Goal: Task Accomplishment & Management: Use online tool/utility

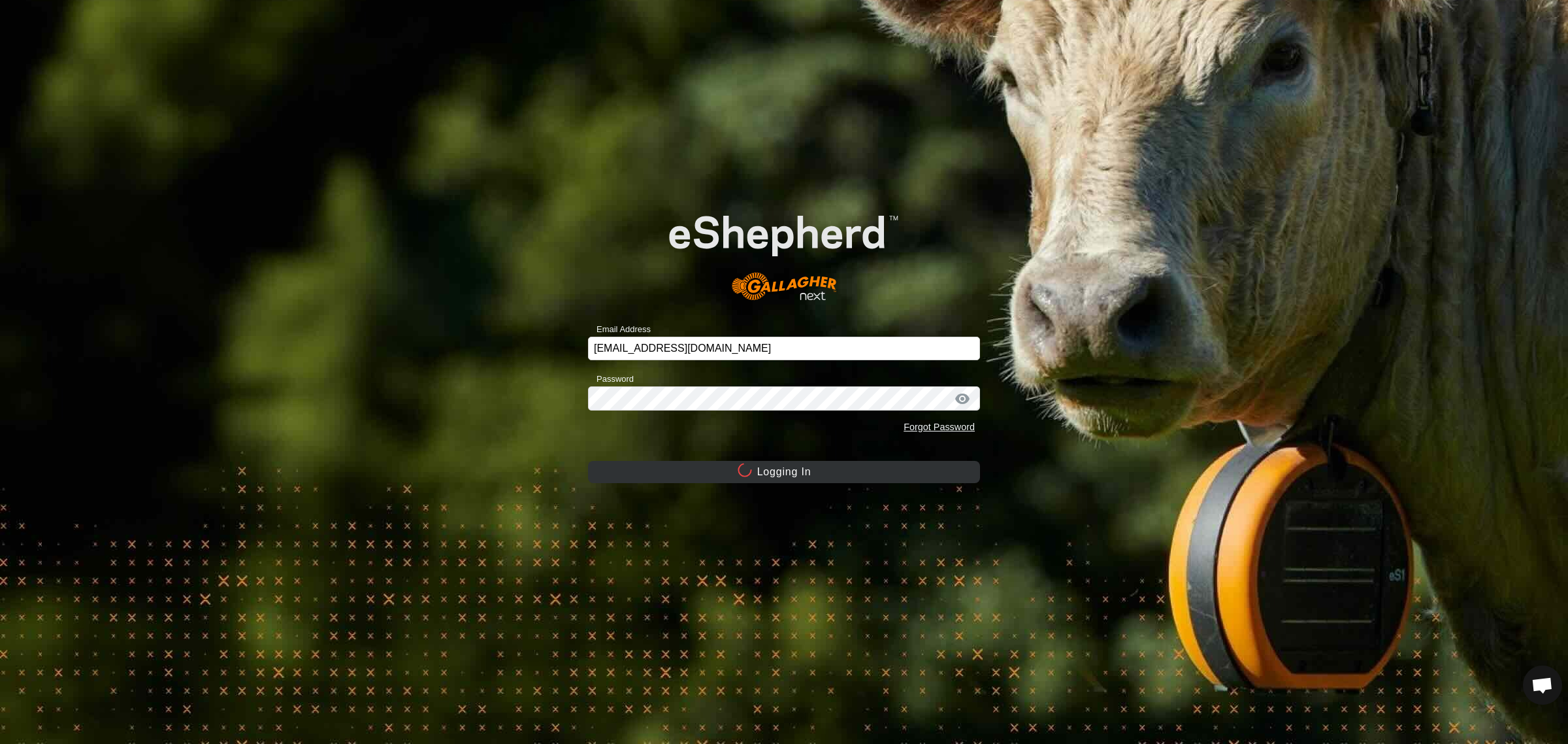
scroll to position [1390, 0]
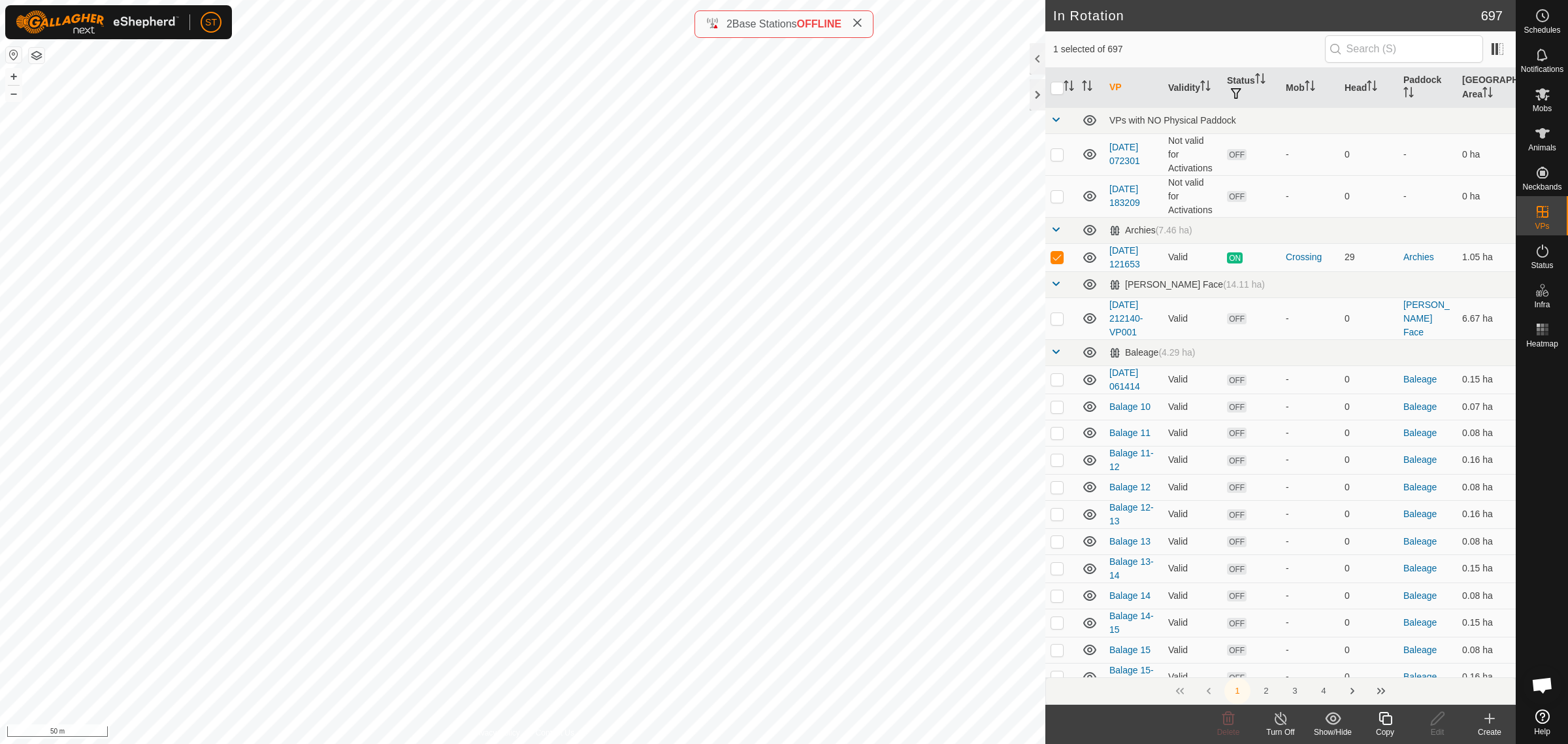
click at [1387, 724] on icon at bounding box center [1385, 717] width 17 height 16
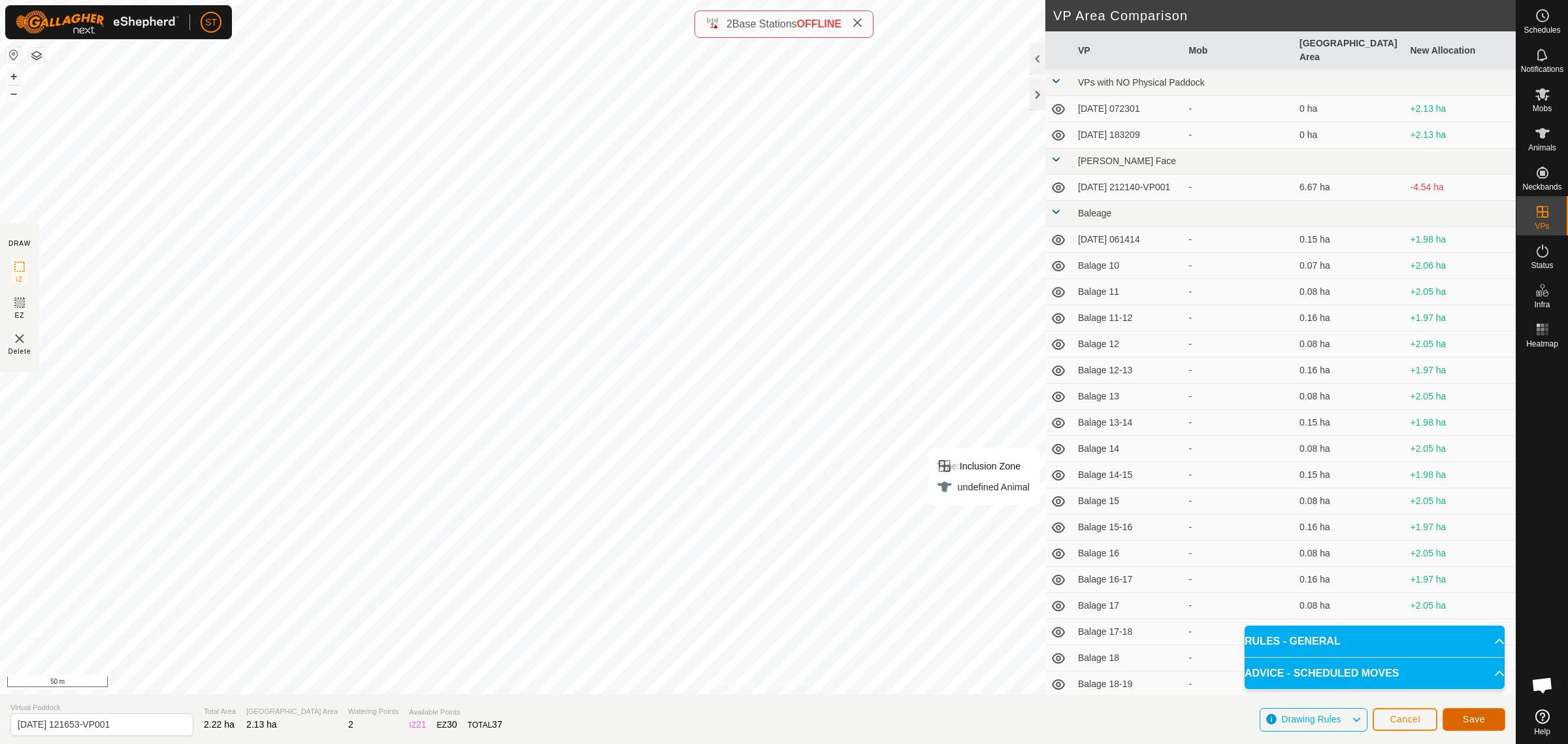
click at [1480, 717] on span "Save" at bounding box center [1474, 718] width 22 height 10
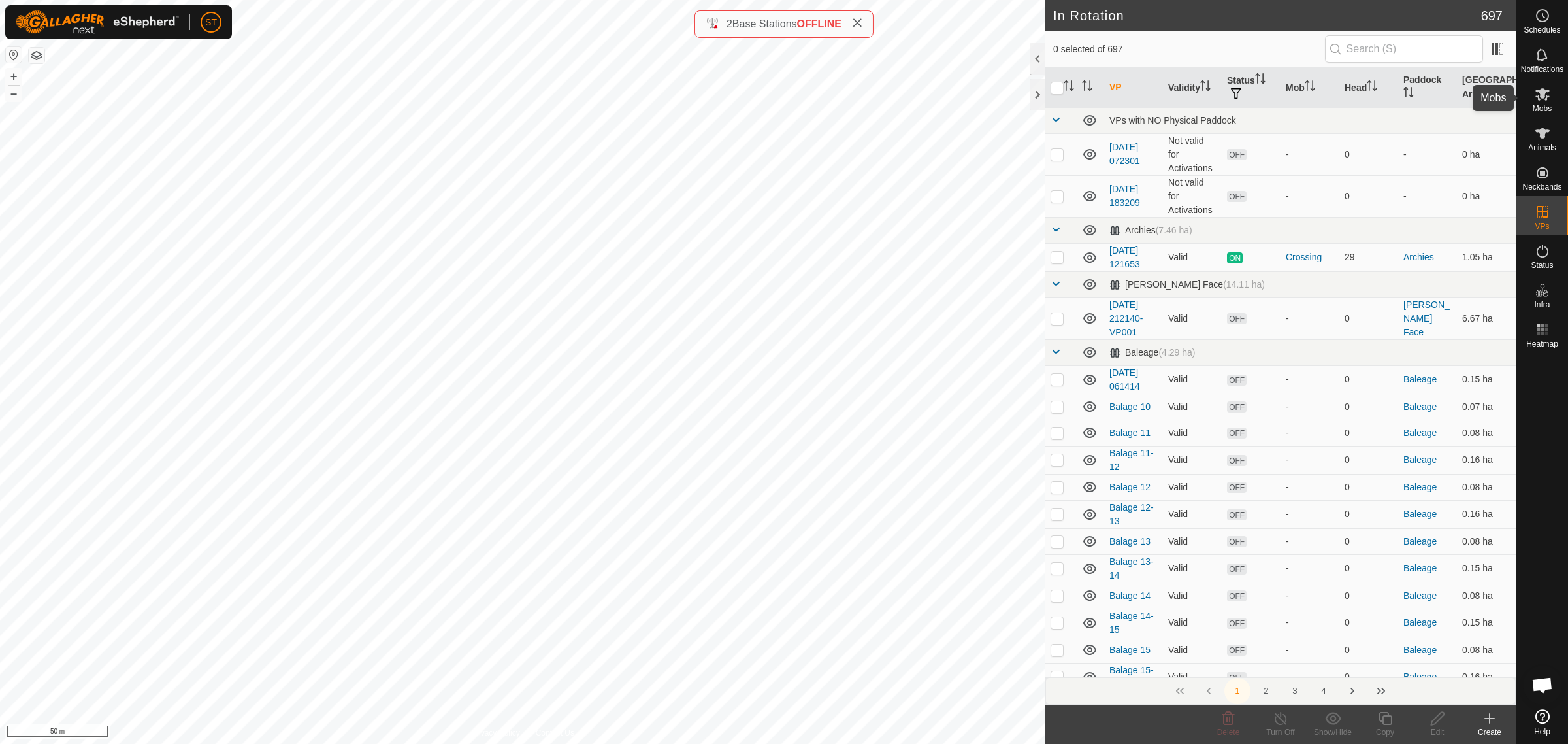
click at [1546, 104] on span "Mobs" at bounding box center [1542, 108] width 19 height 7
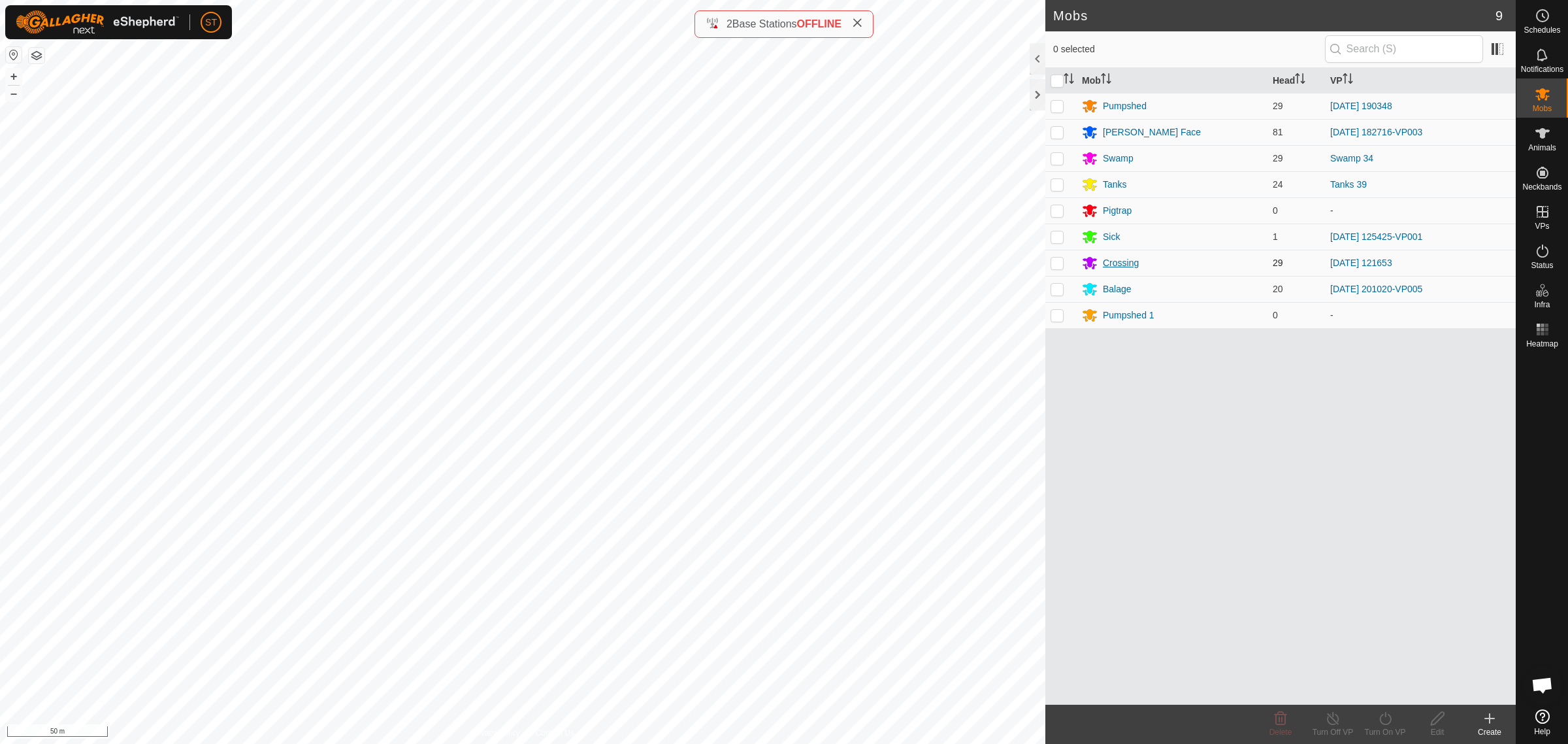
click at [1116, 263] on div "Crossing" at bounding box center [1120, 262] width 36 height 14
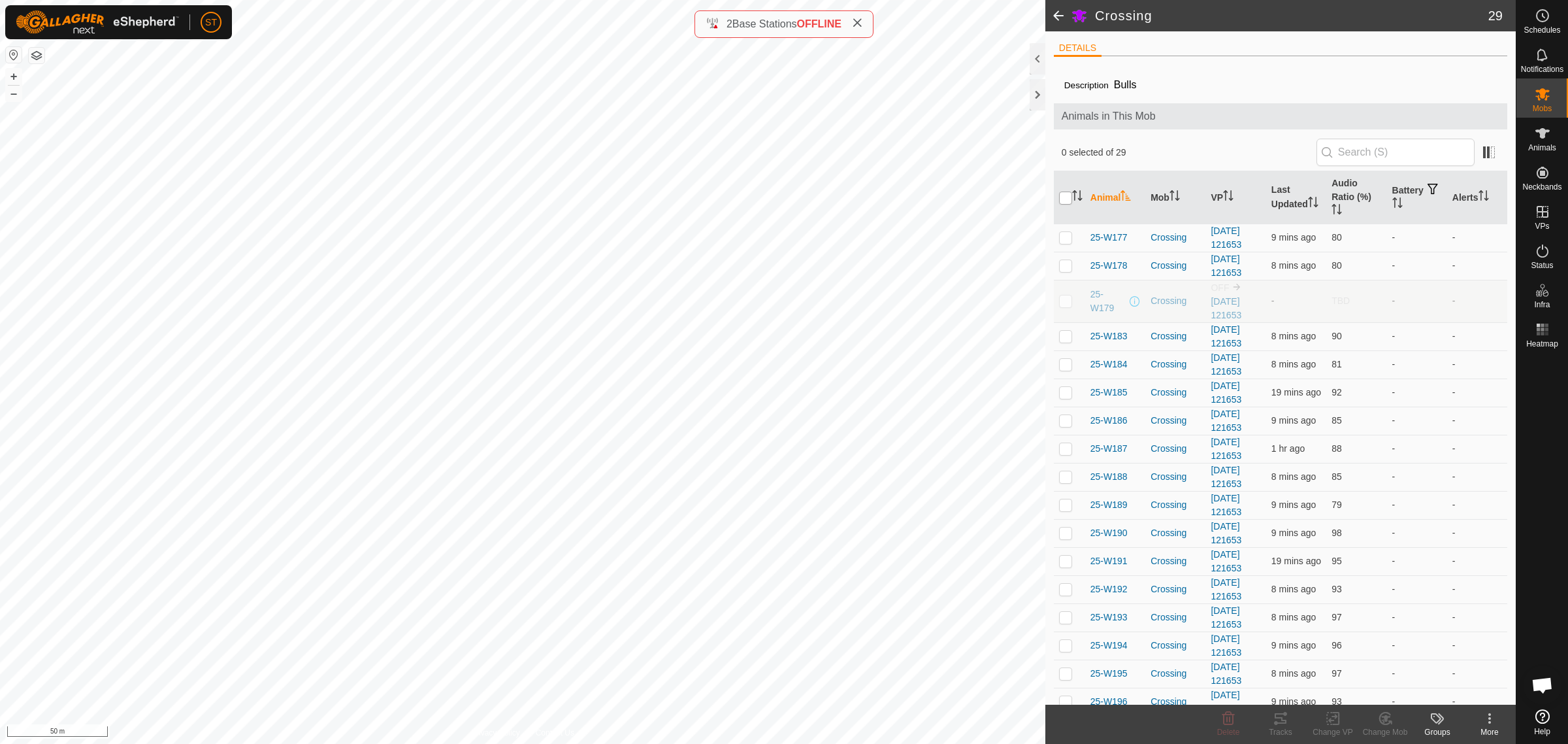
click at [1066, 200] on input "checkbox" at bounding box center [1065, 198] width 13 height 13
checkbox input "true"
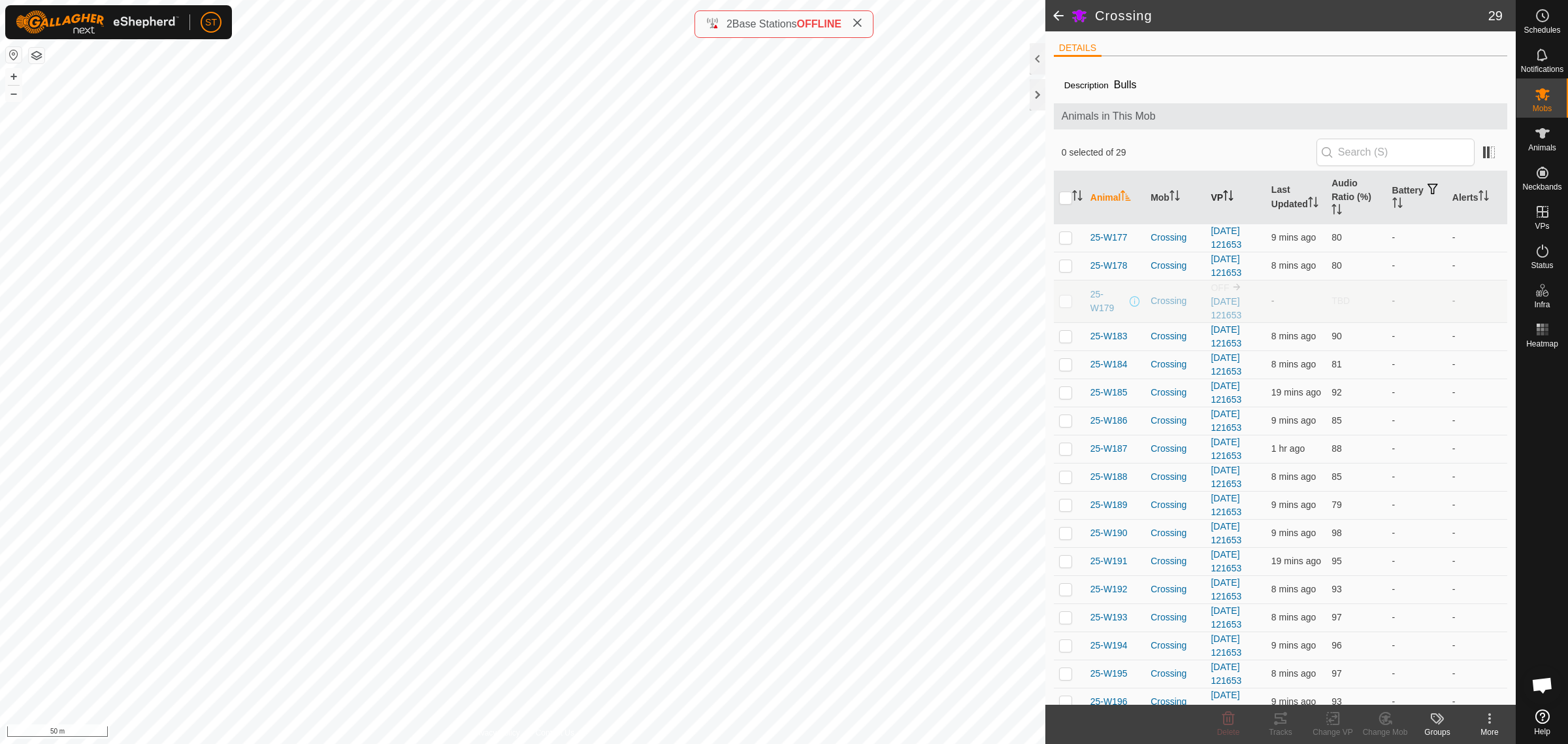
checkbox input "true"
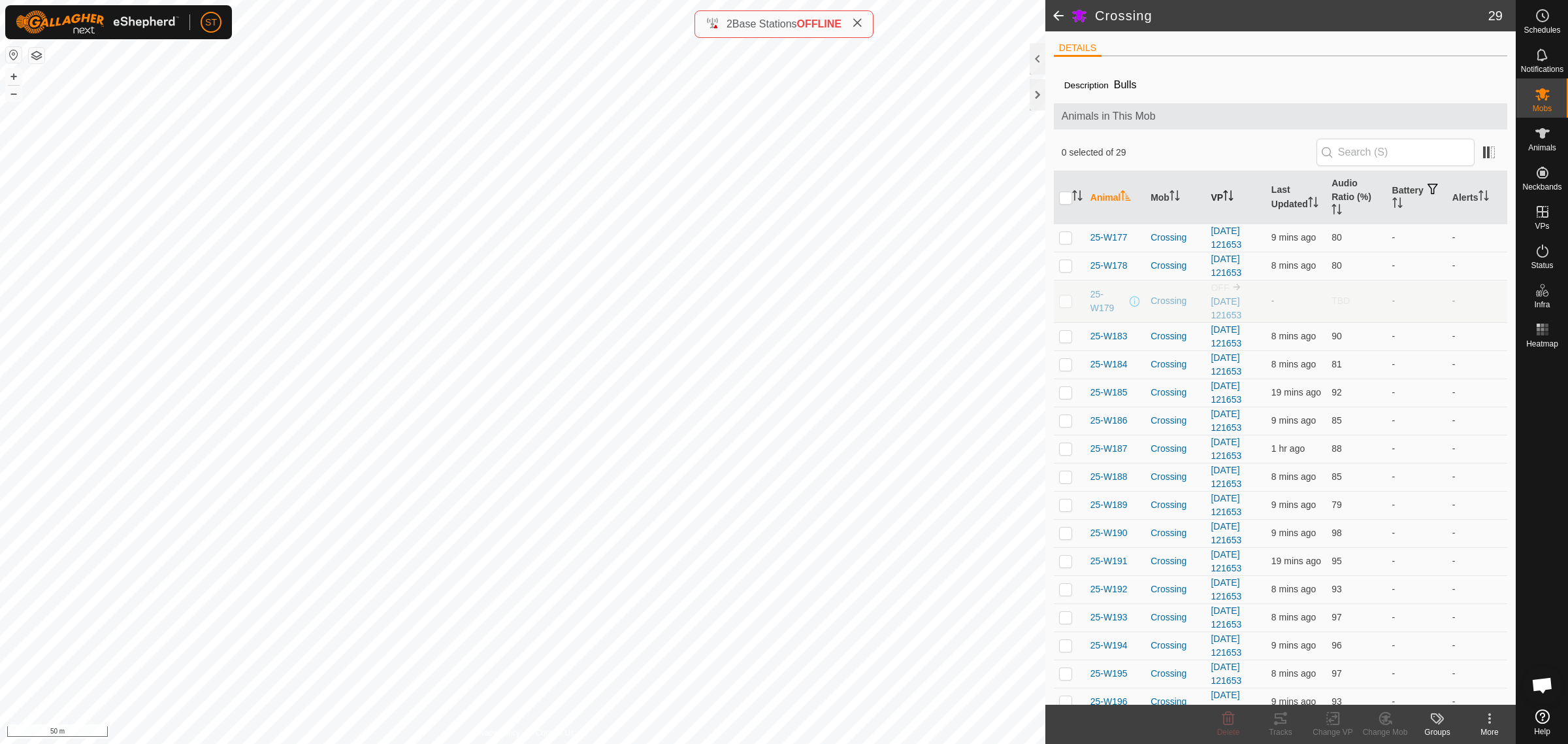
checkbox input "true"
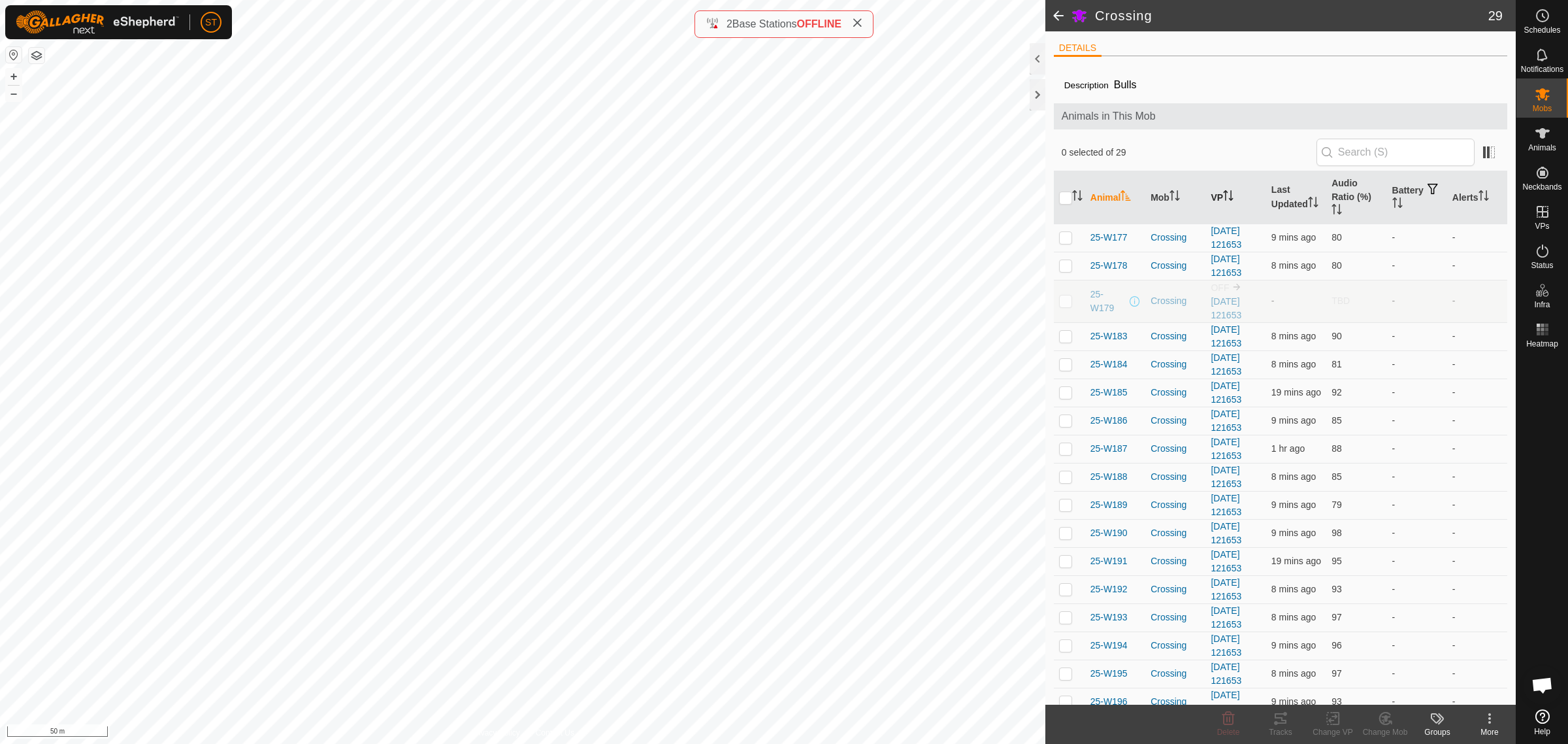
checkbox input "true"
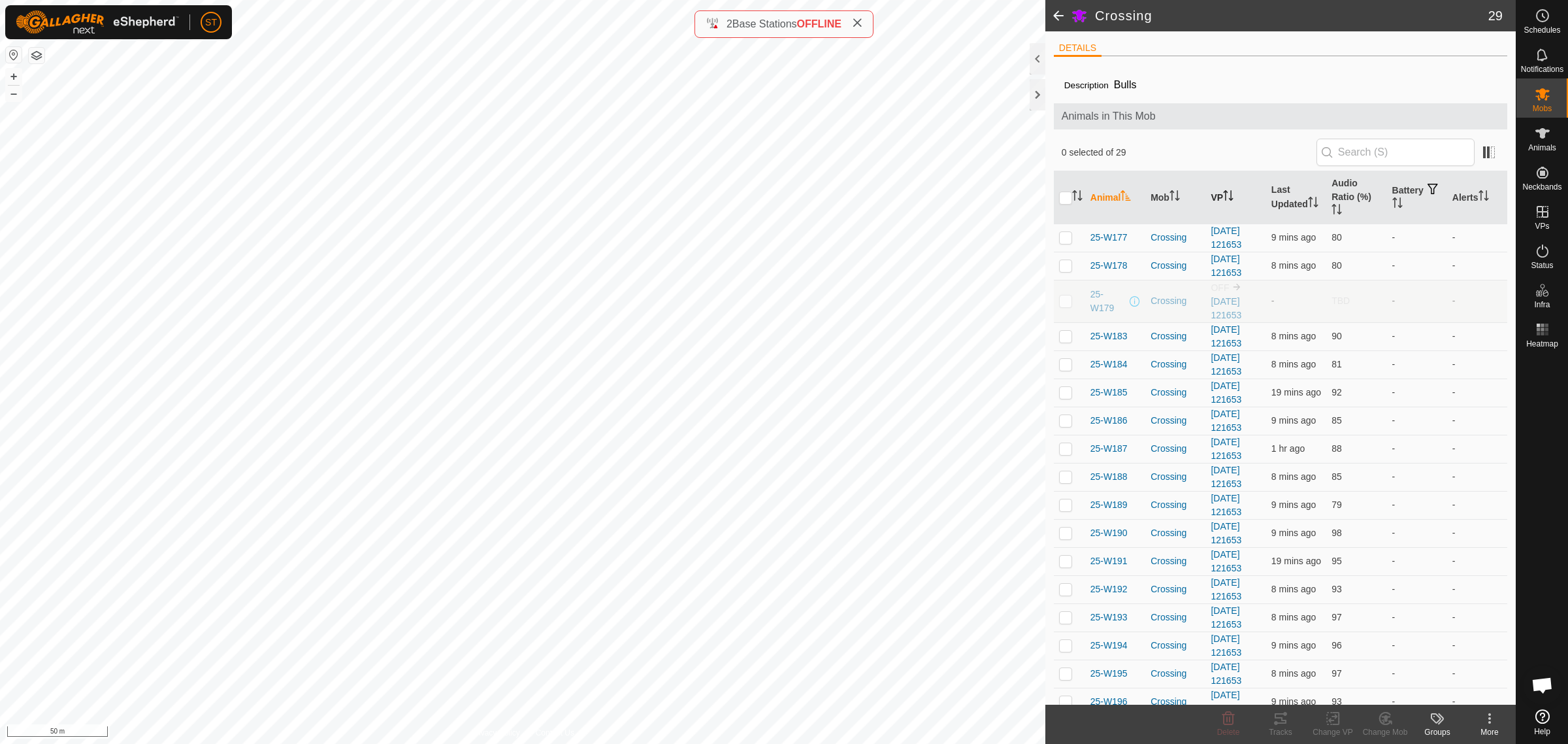
checkbox input "true"
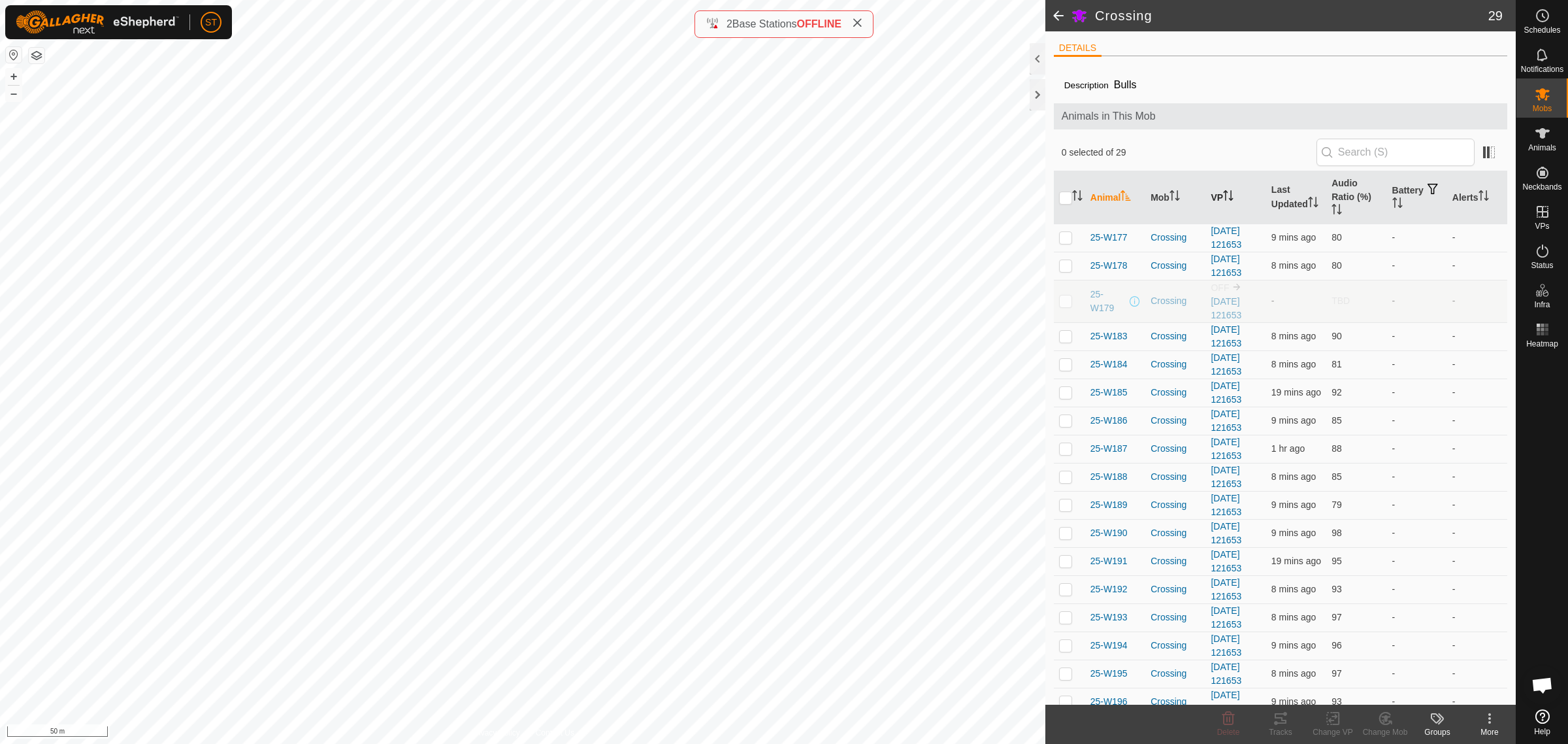
checkbox input "true"
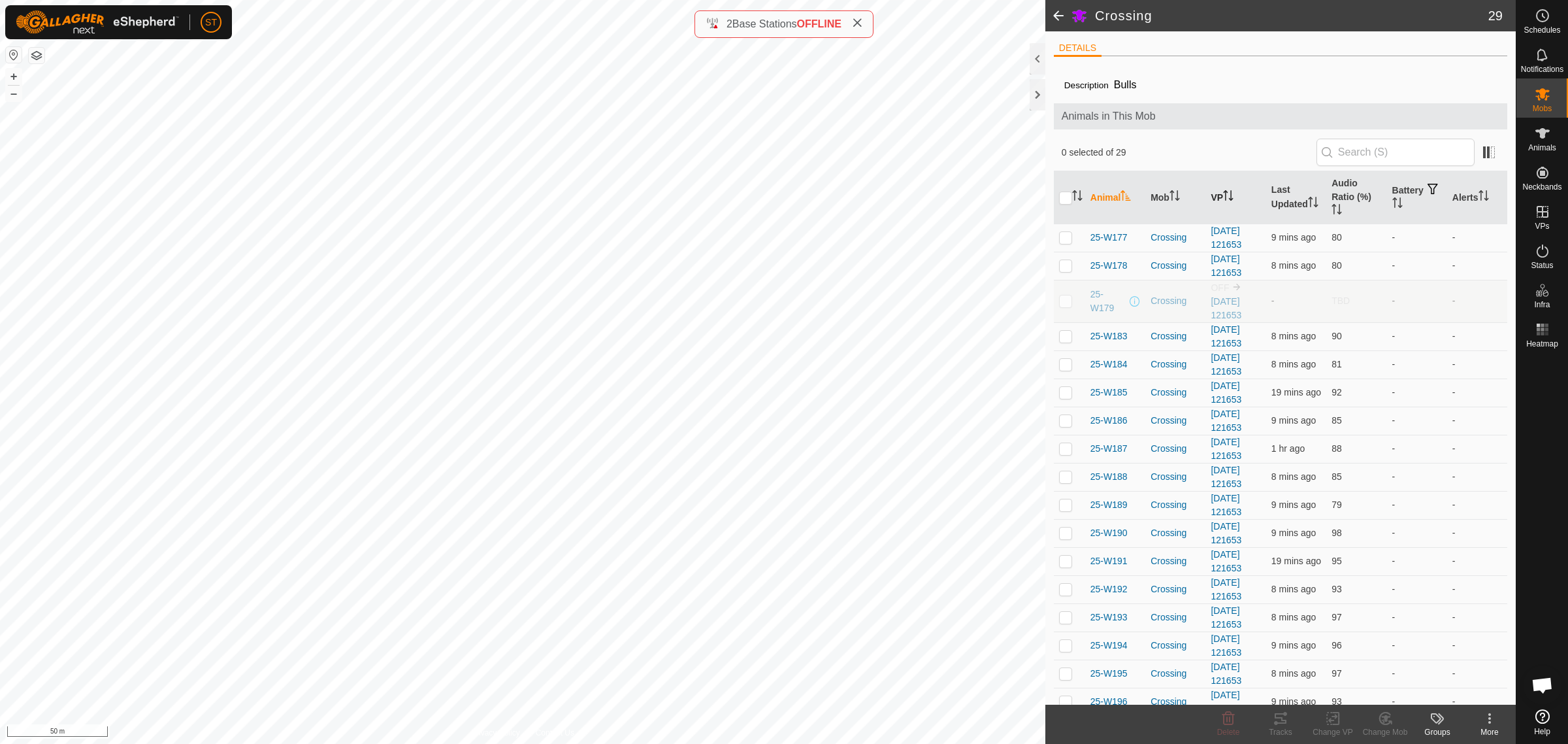
checkbox input "true"
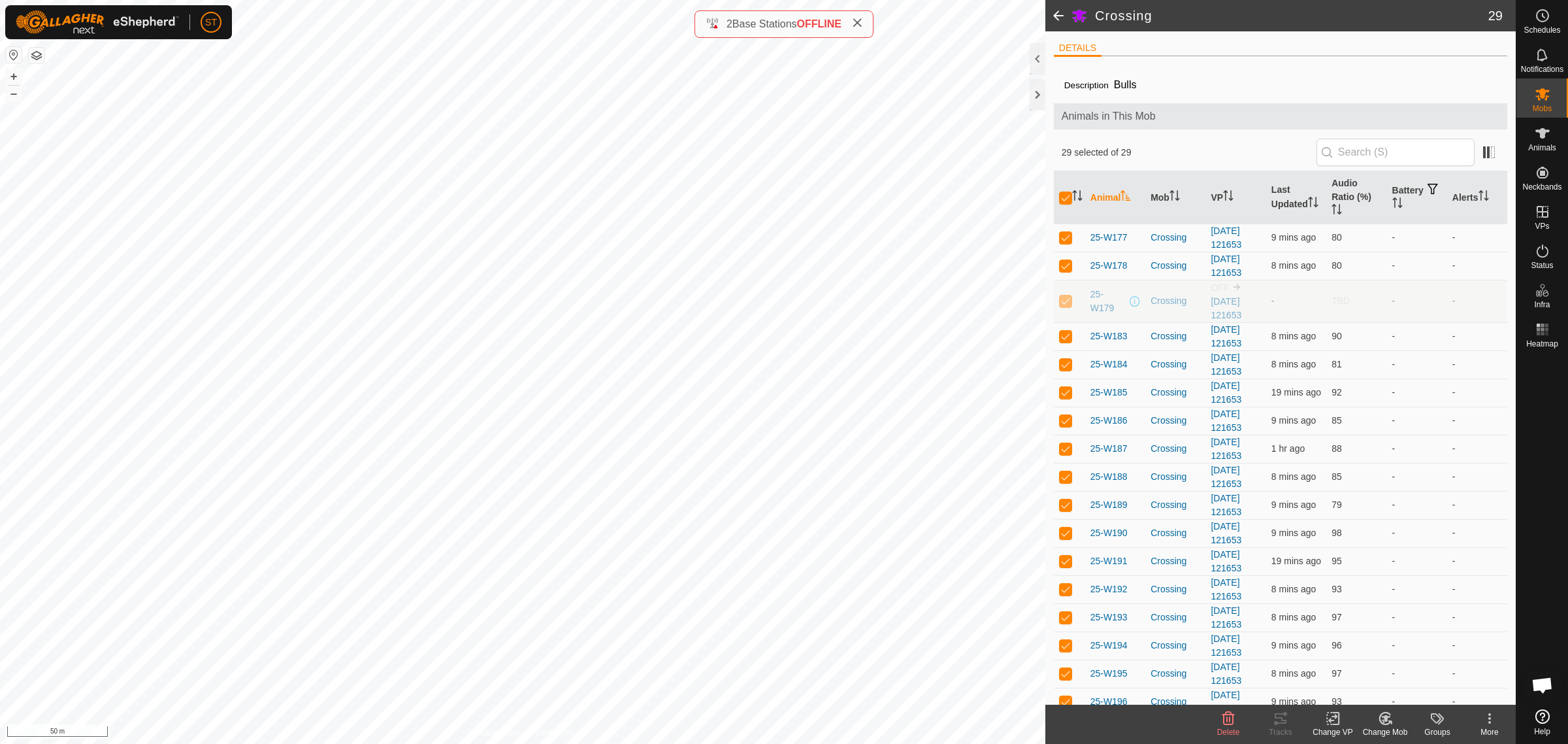
click at [1335, 721] on icon at bounding box center [1334, 717] width 17 height 16
click at [1357, 661] on span "Choose VP..." at bounding box center [1366, 662] width 60 height 16
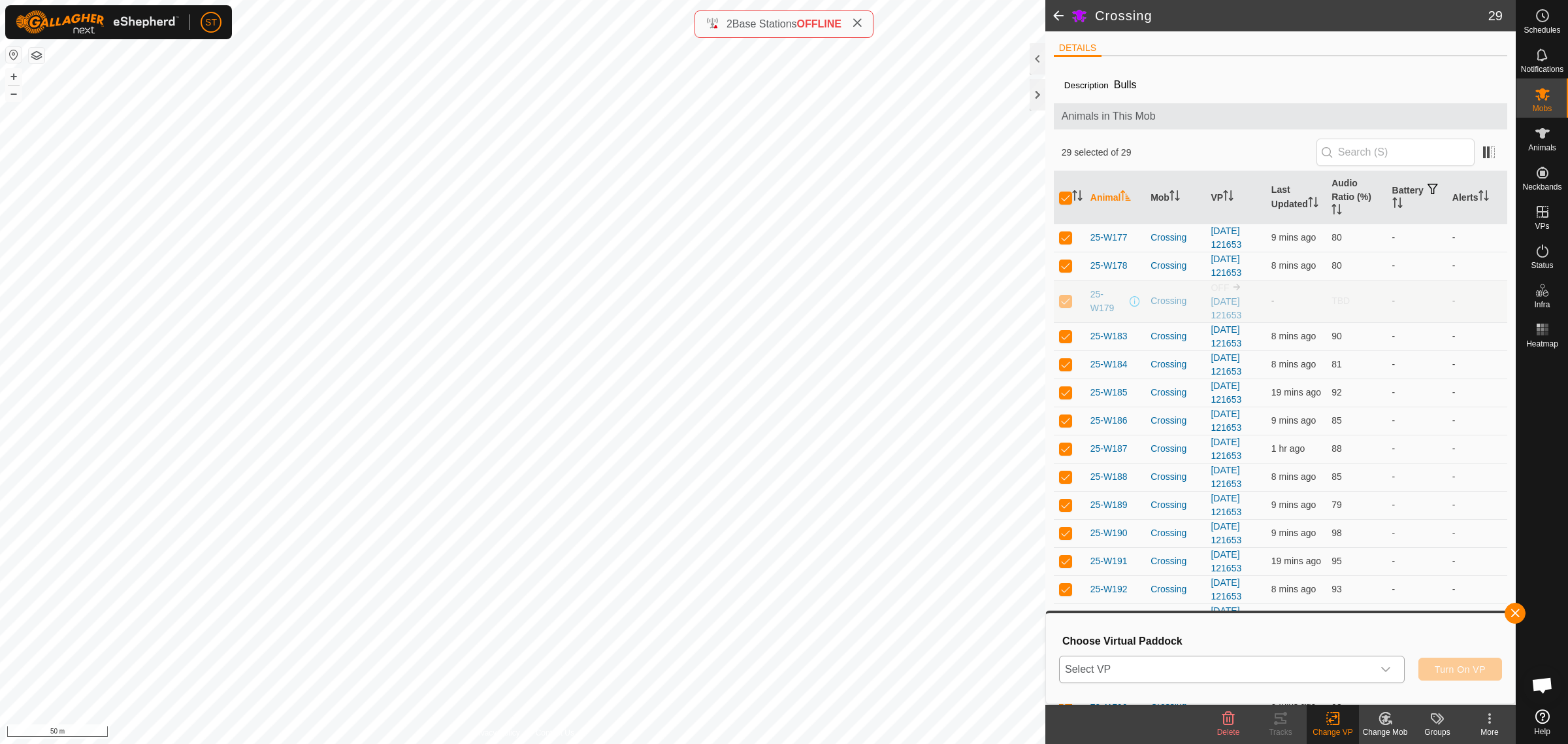
click at [1386, 667] on icon "dropdown trigger" at bounding box center [1385, 668] width 10 height 10
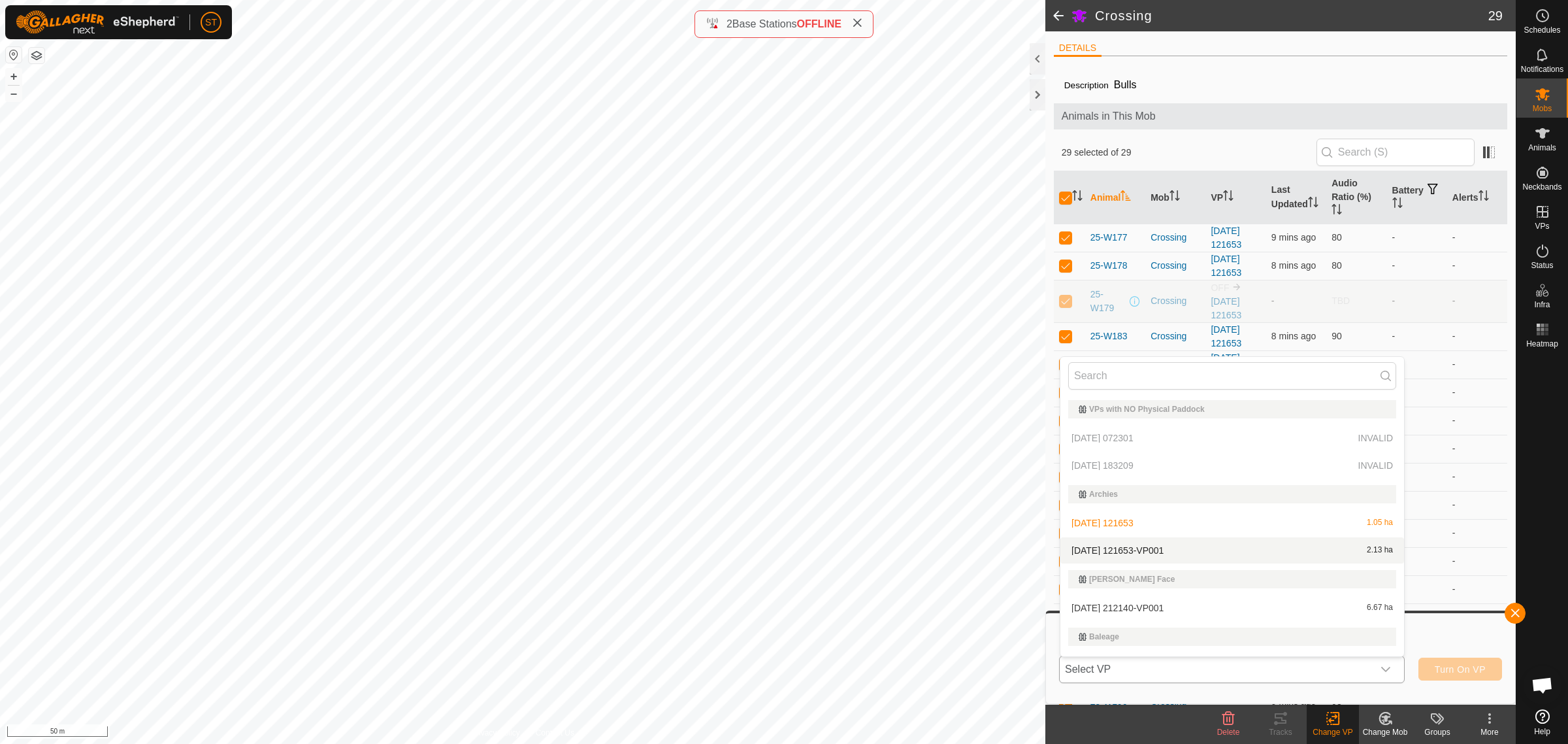
click at [1151, 546] on span "[DATE] 121653-VP001" at bounding box center [1118, 550] width 92 height 9
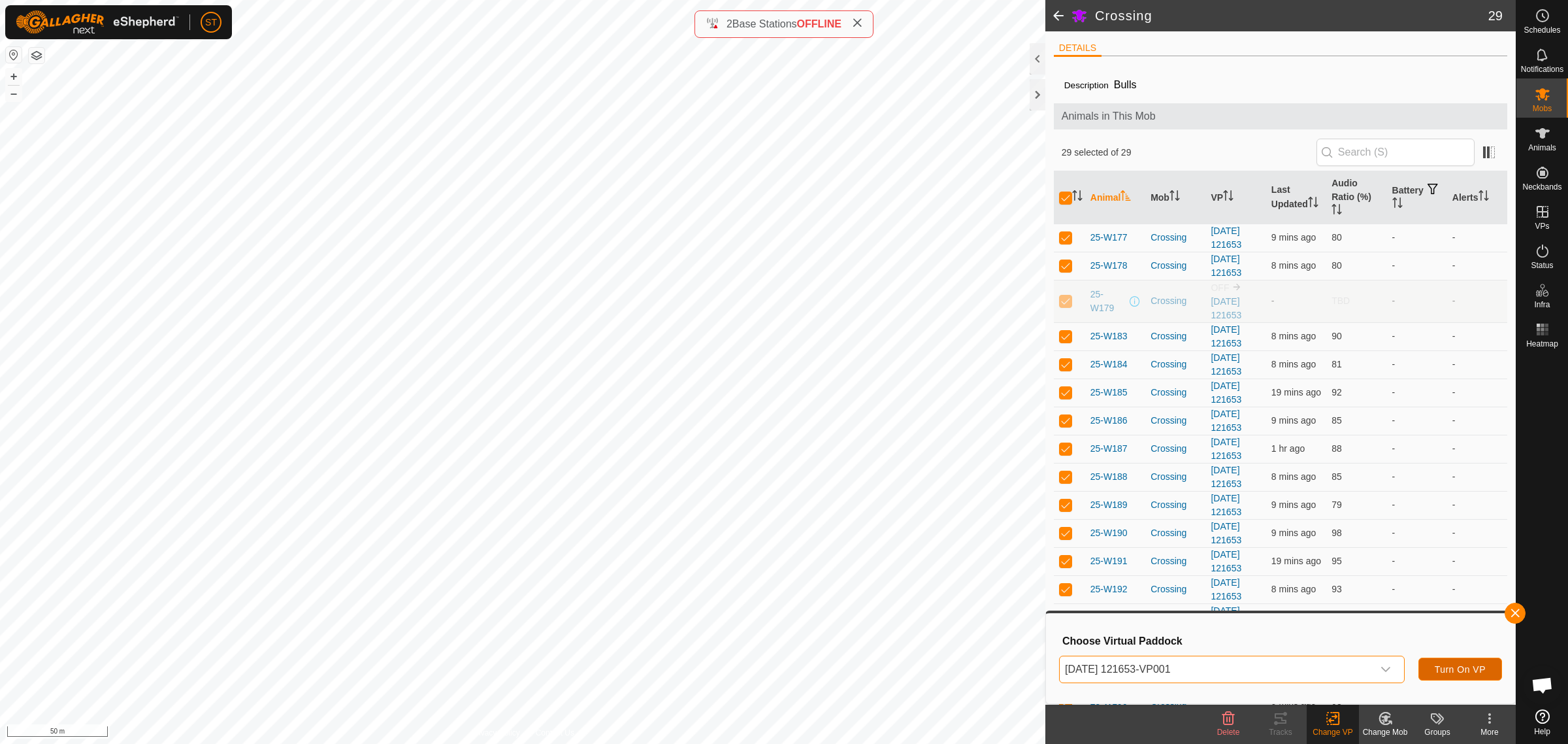
click at [1457, 668] on span "Turn On VP" at bounding box center [1459, 668] width 51 height 10
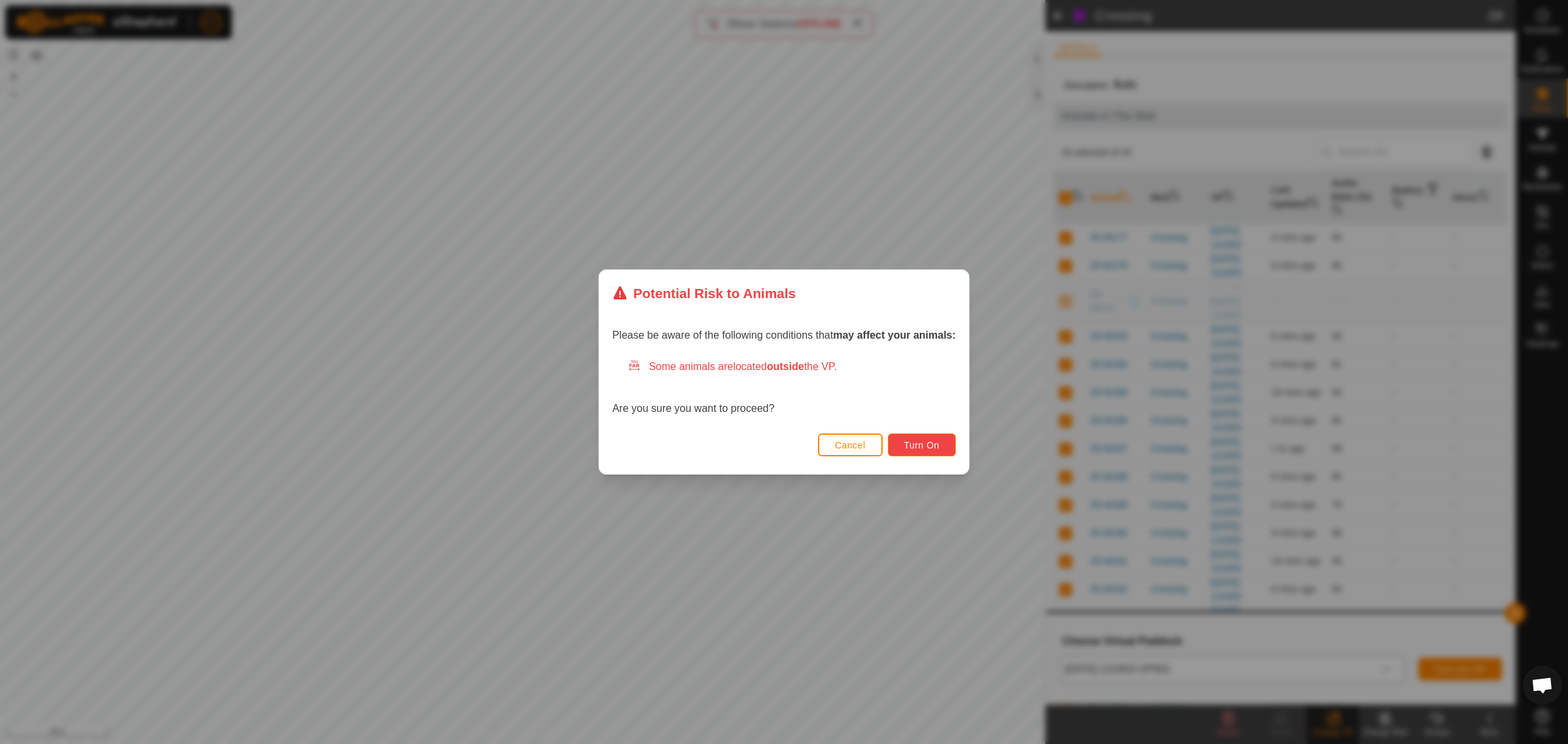
click at [929, 442] on span "Turn On" at bounding box center [922, 444] width 35 height 10
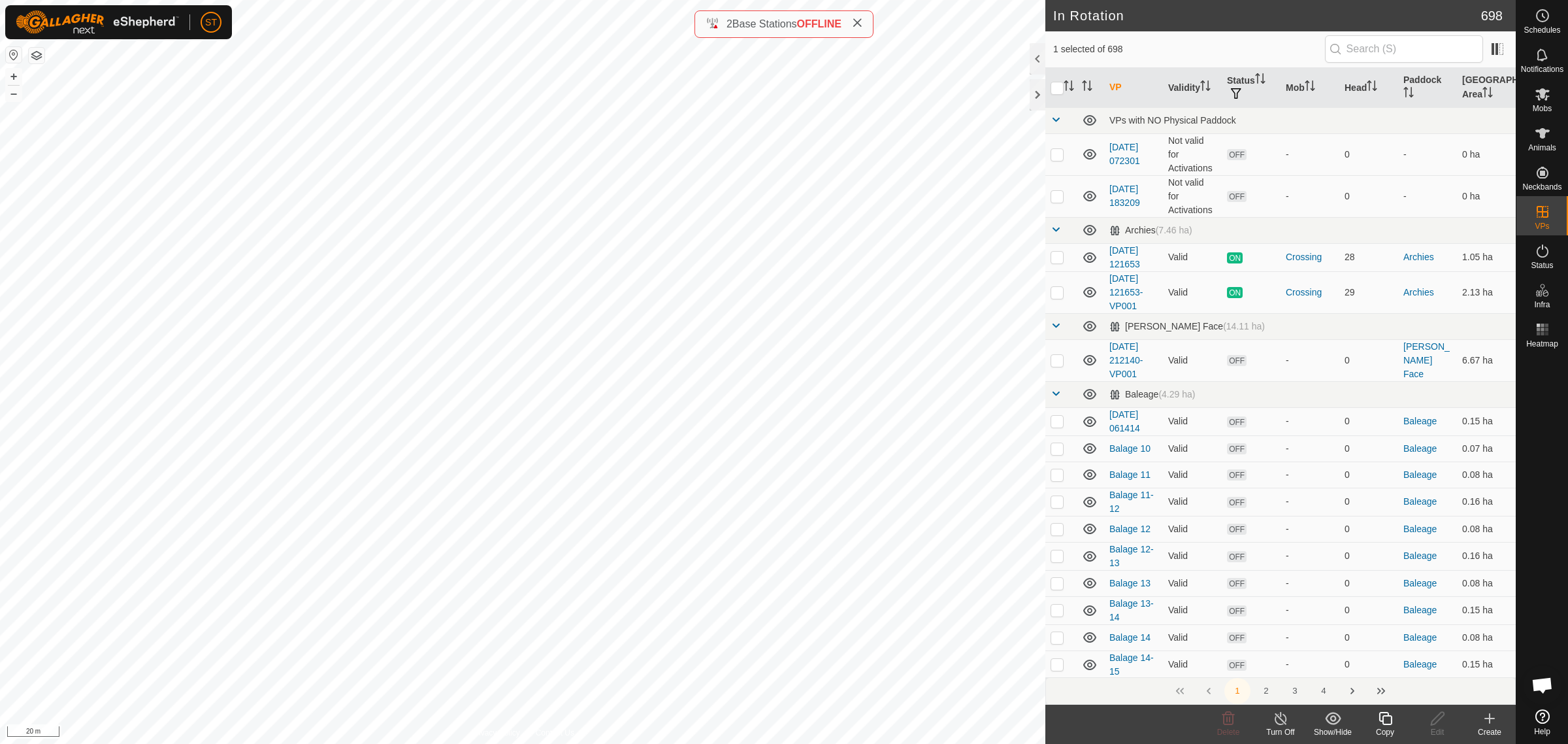
click at [1277, 724] on icon at bounding box center [1281, 717] width 17 height 16
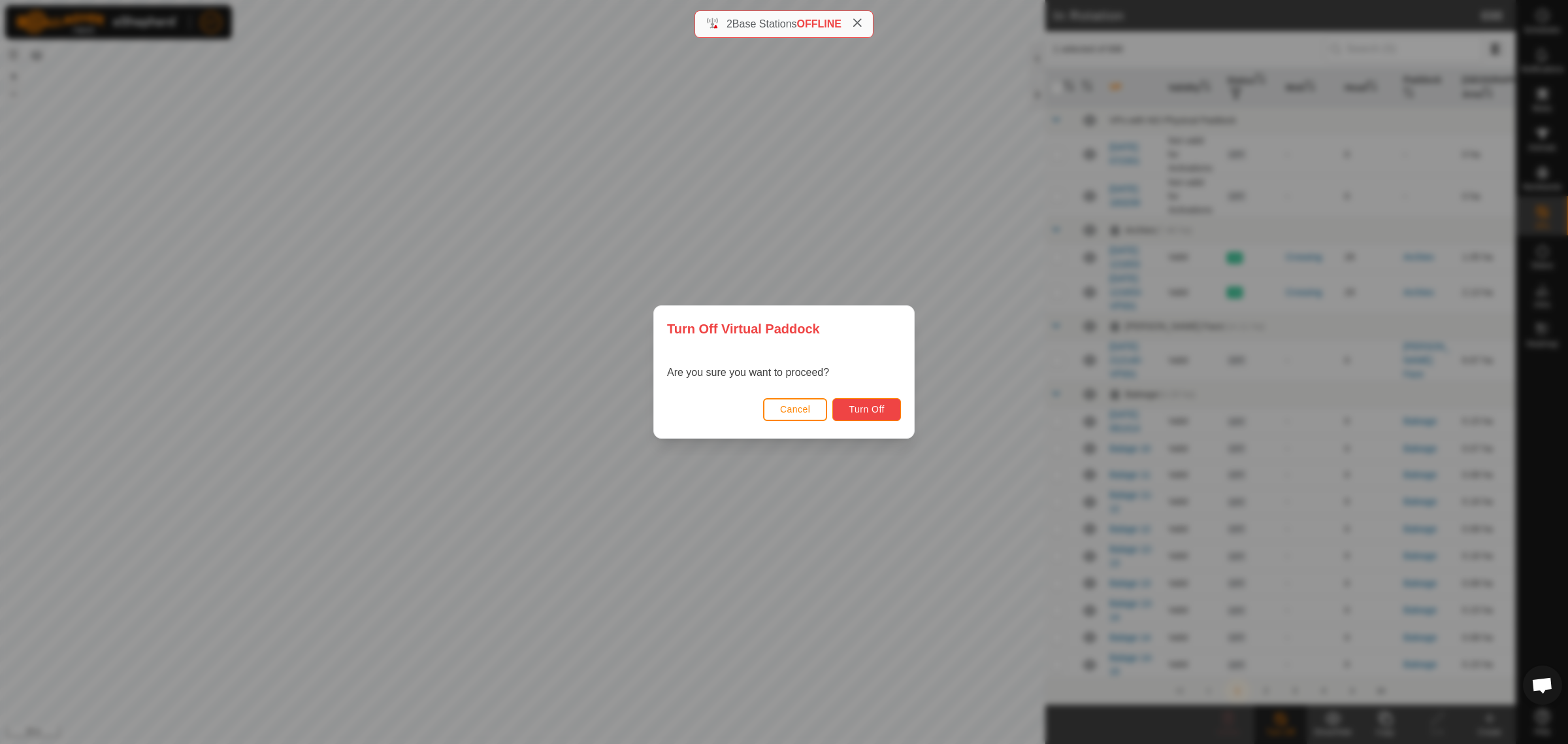
click at [869, 402] on button "Turn Off" at bounding box center [867, 409] width 68 height 23
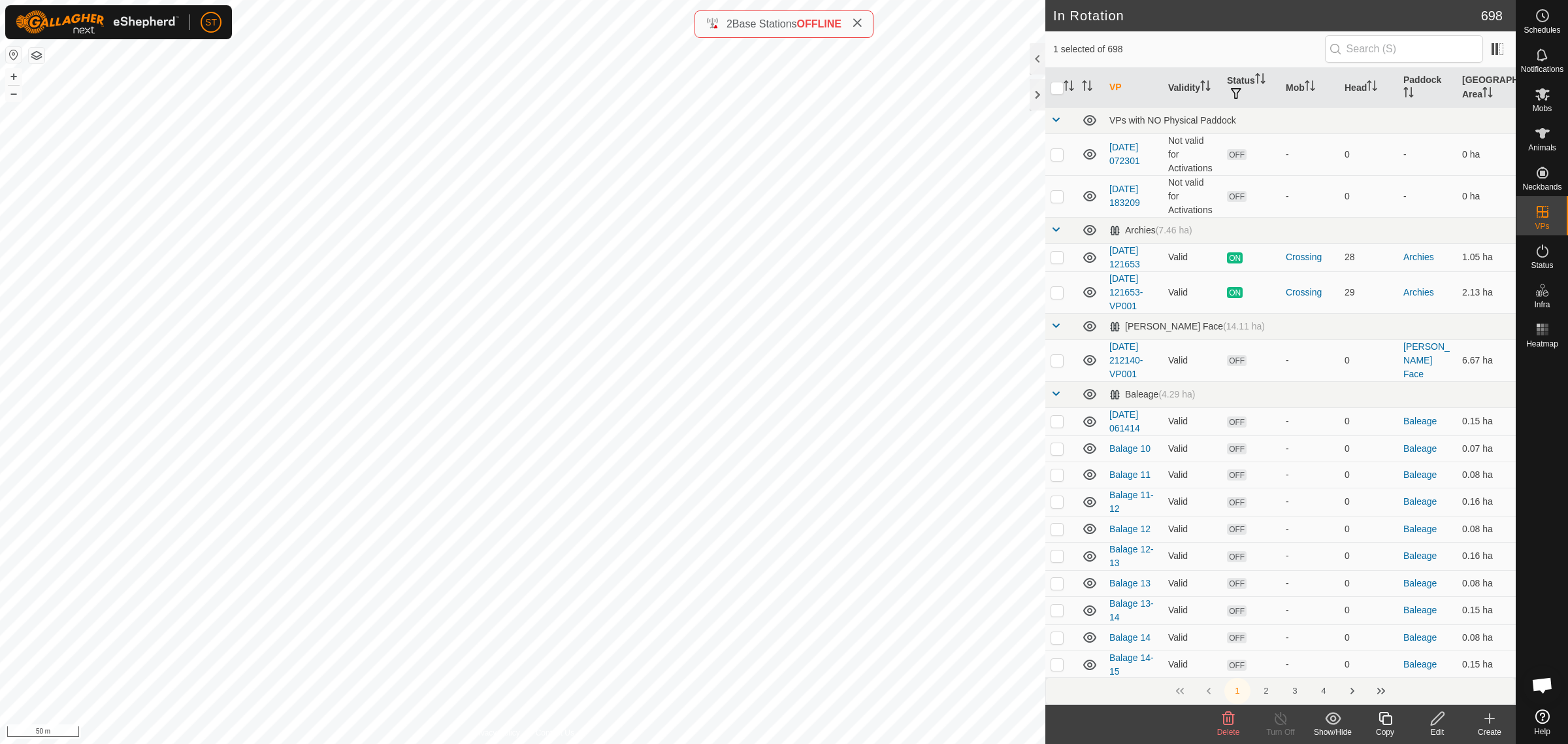
click at [1225, 722] on icon at bounding box center [1227, 717] width 16 height 16
